Goal: Task Accomplishment & Management: Complete application form

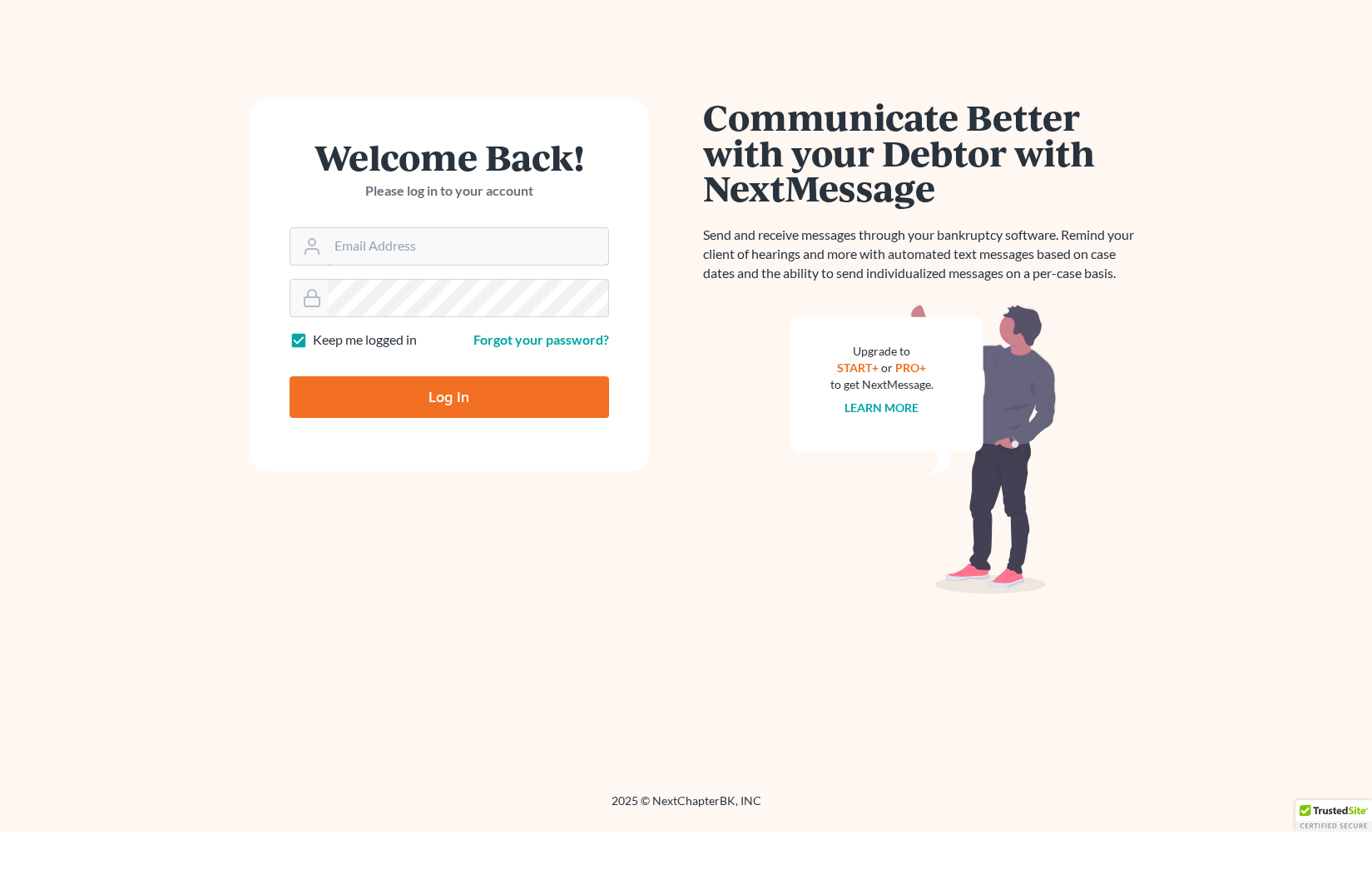
scroll to position [48, 0]
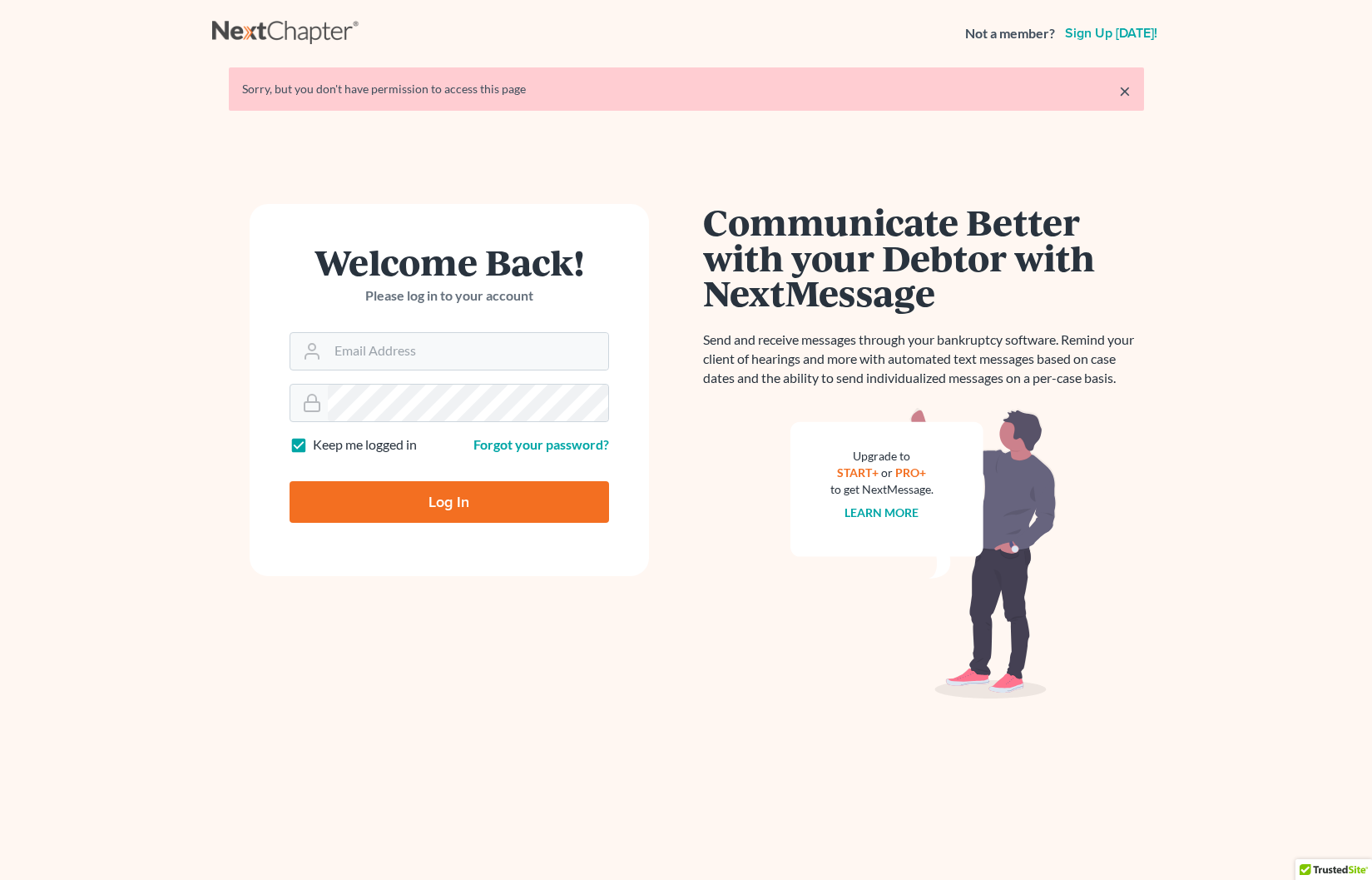
scroll to position [47, 0]
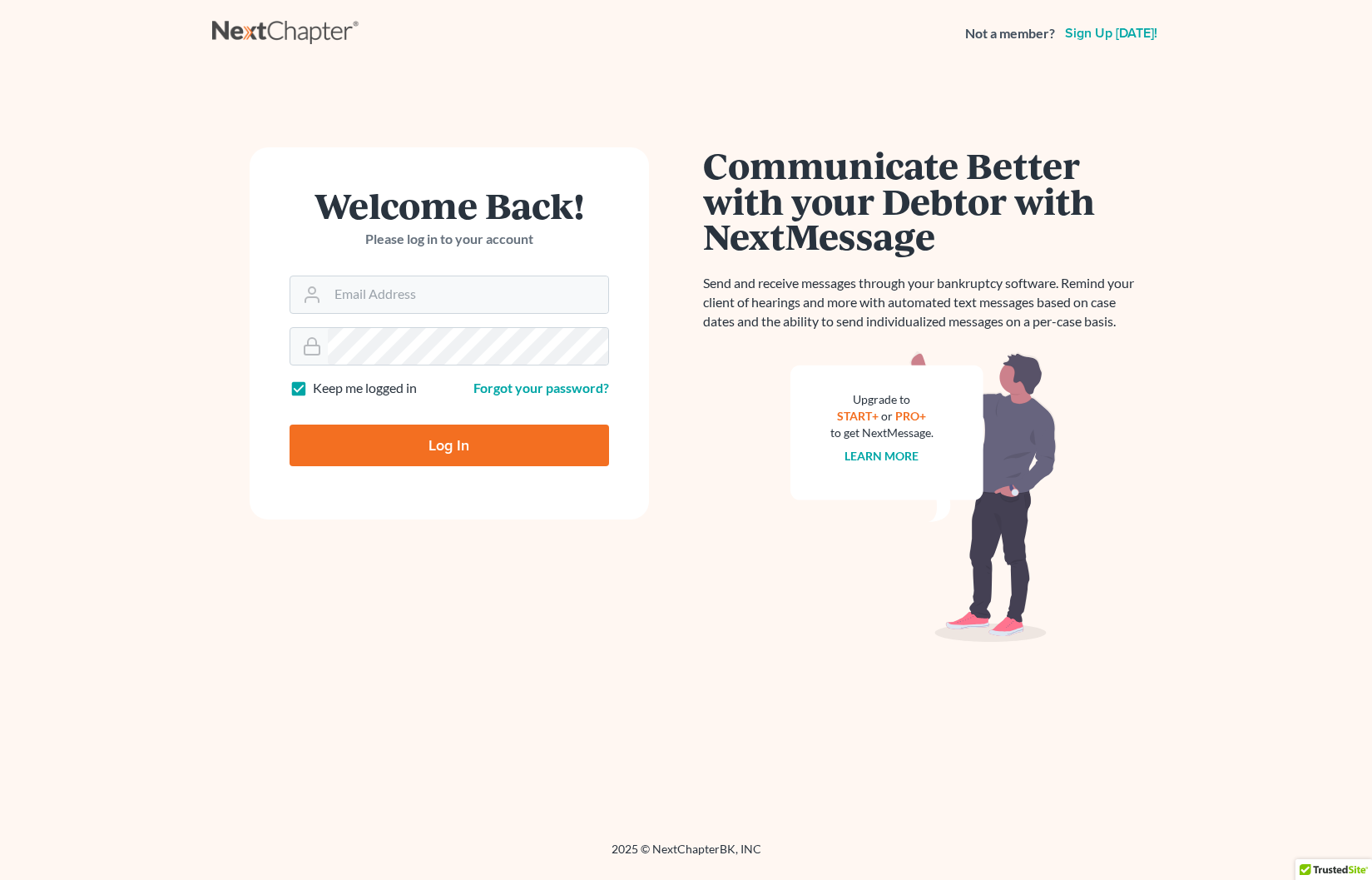
scroll to position [48, 0]
